Goal: Task Accomplishment & Management: Manage account settings

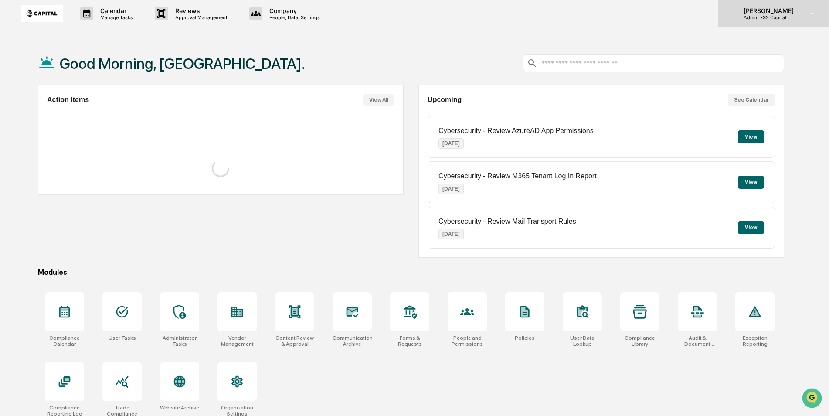
click at [768, 18] on p "Admin • S2 Capital" at bounding box center [767, 17] width 61 height 6
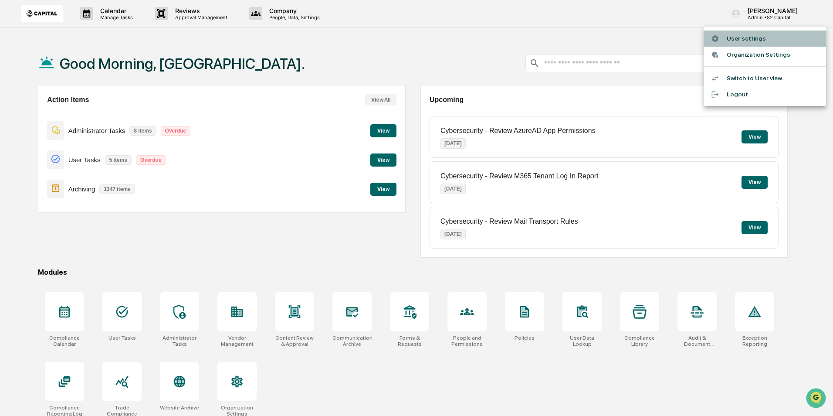
click at [752, 39] on li "User settings" at bounding box center [765, 39] width 122 height 16
click at [752, 39] on div "Calendar Manage Tasks Reviews Approval Management Company People, Data, Setting…" at bounding box center [416, 228] width 833 height 457
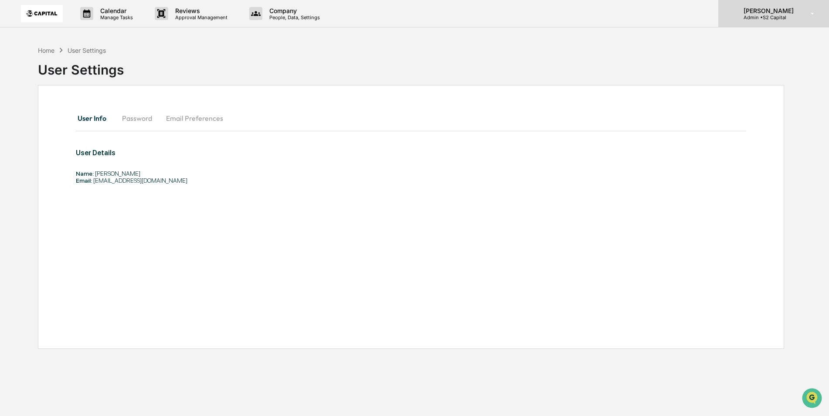
click at [768, 12] on p "[PERSON_NAME]" at bounding box center [767, 10] width 61 height 7
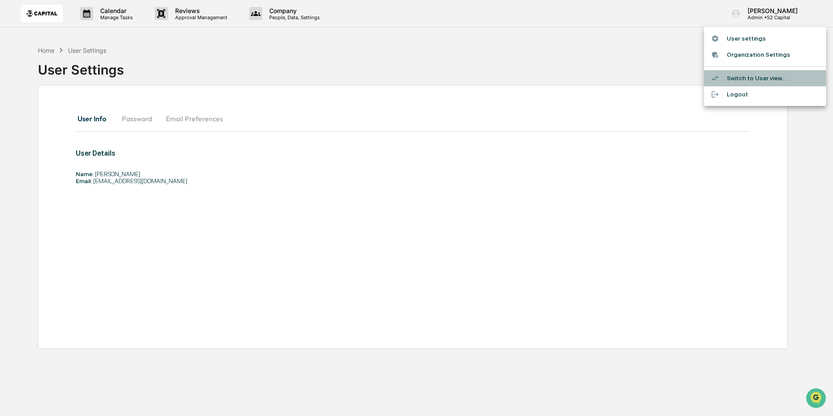
click at [746, 78] on li "Switch to User view..." at bounding box center [765, 78] width 122 height 16
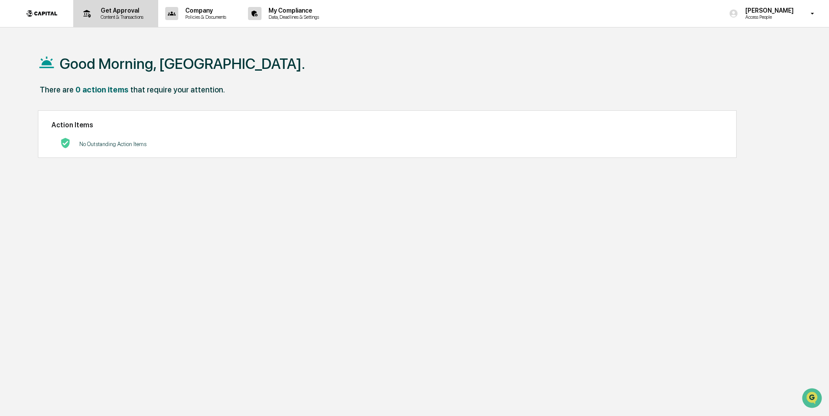
click at [104, 17] on p "Content & Transactions" at bounding box center [121, 17] width 54 height 6
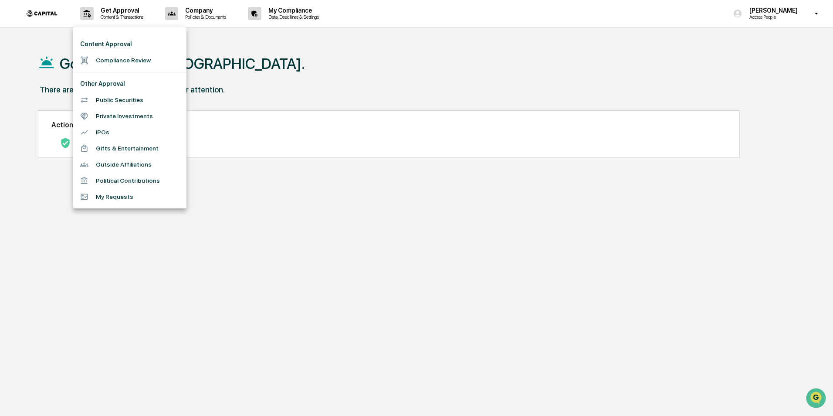
click at [125, 58] on li "Compliance Review" at bounding box center [129, 60] width 113 height 16
